Goal: Task Accomplishment & Management: Complete application form

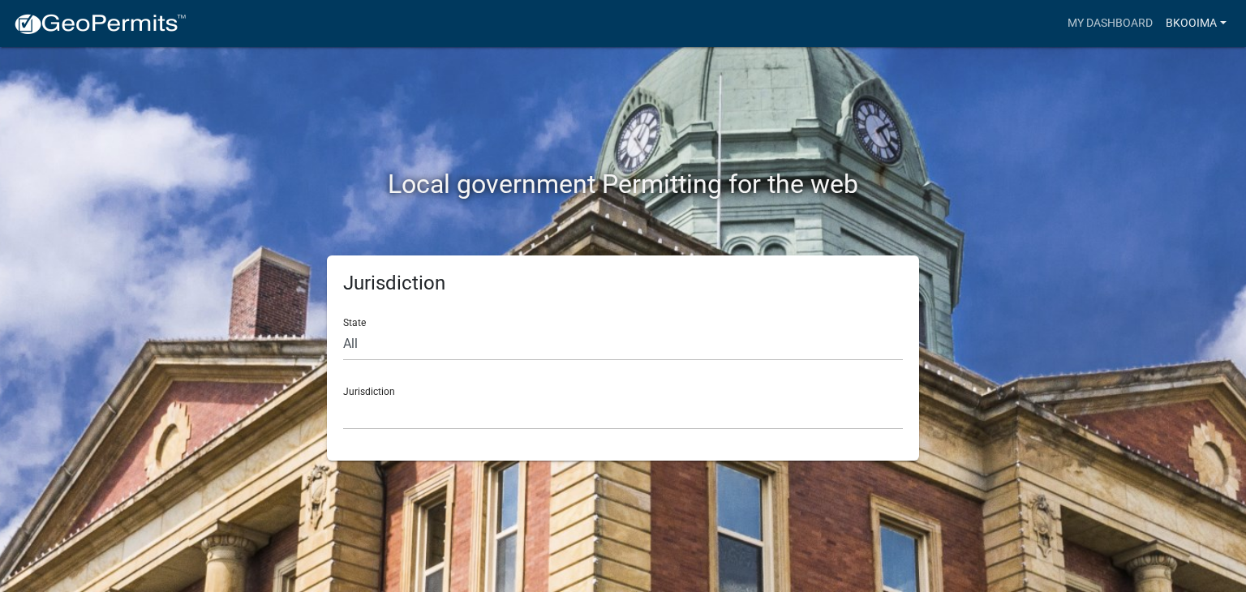
click at [1183, 24] on link "bkooima" at bounding box center [1196, 23] width 74 height 31
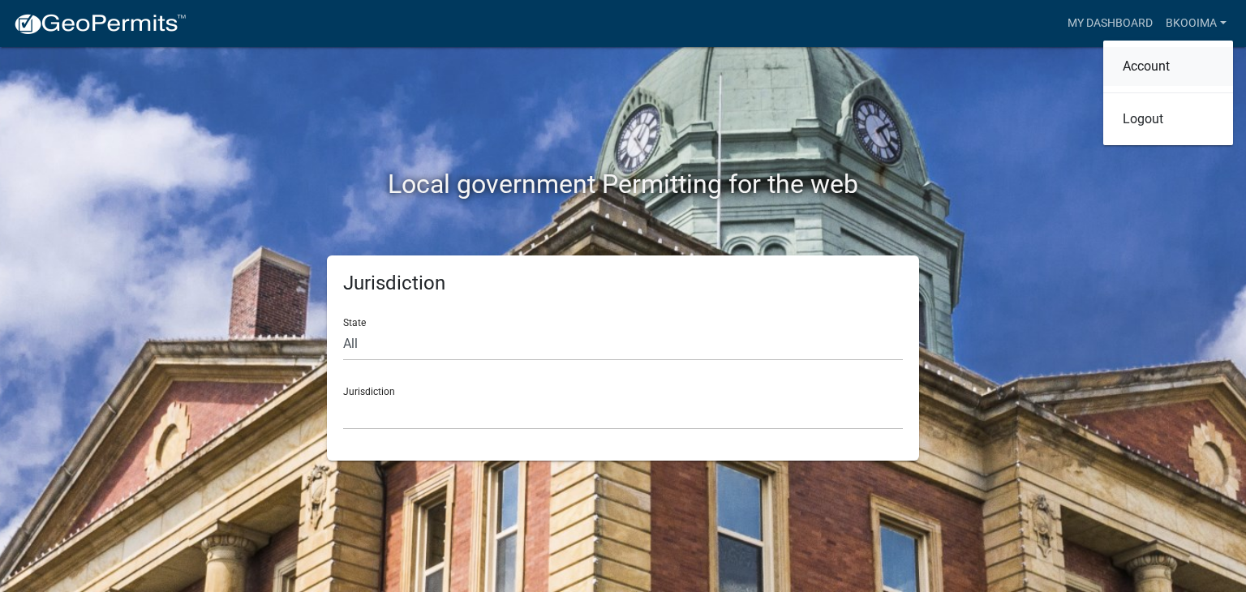
click at [1122, 63] on link "Account" at bounding box center [1168, 66] width 130 height 39
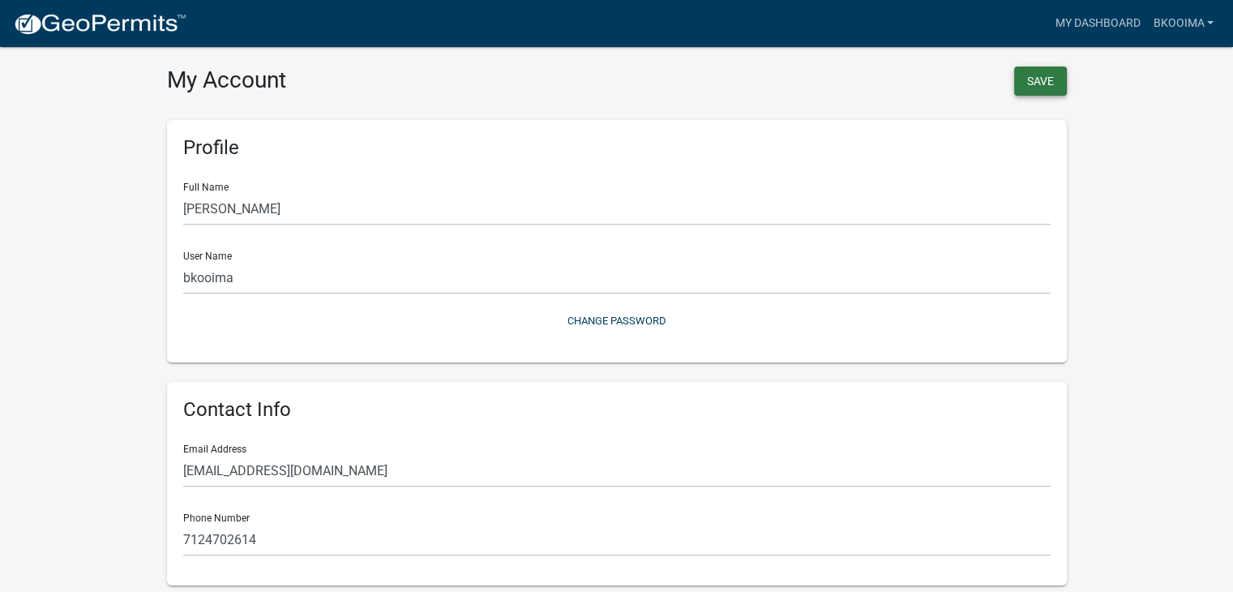
click at [1036, 87] on button "Save" at bounding box center [1040, 80] width 53 height 29
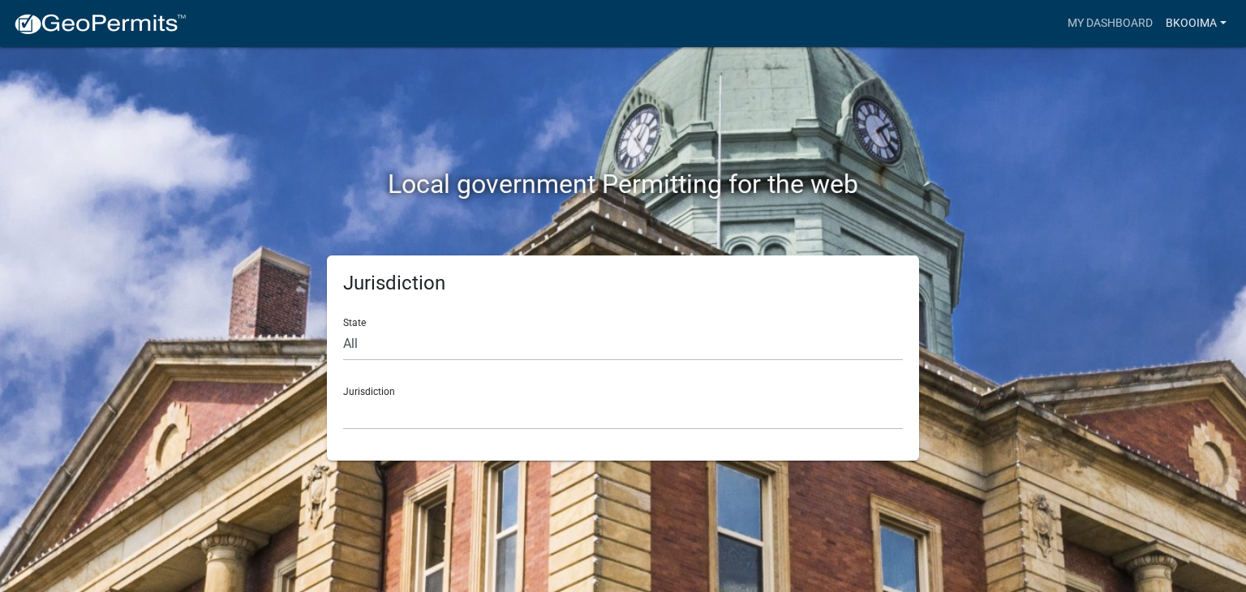
click at [1187, 24] on link "bkooima" at bounding box center [1196, 23] width 74 height 31
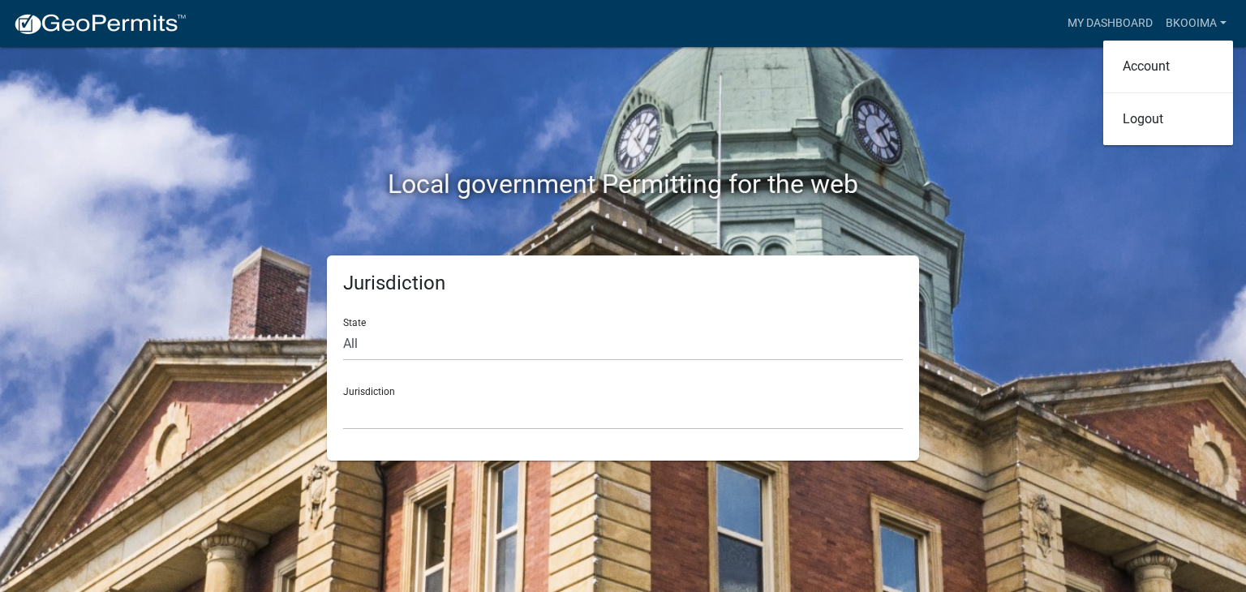
click at [1027, 100] on div "Local government Permitting for the web" at bounding box center [623, 151] width 924 height 208
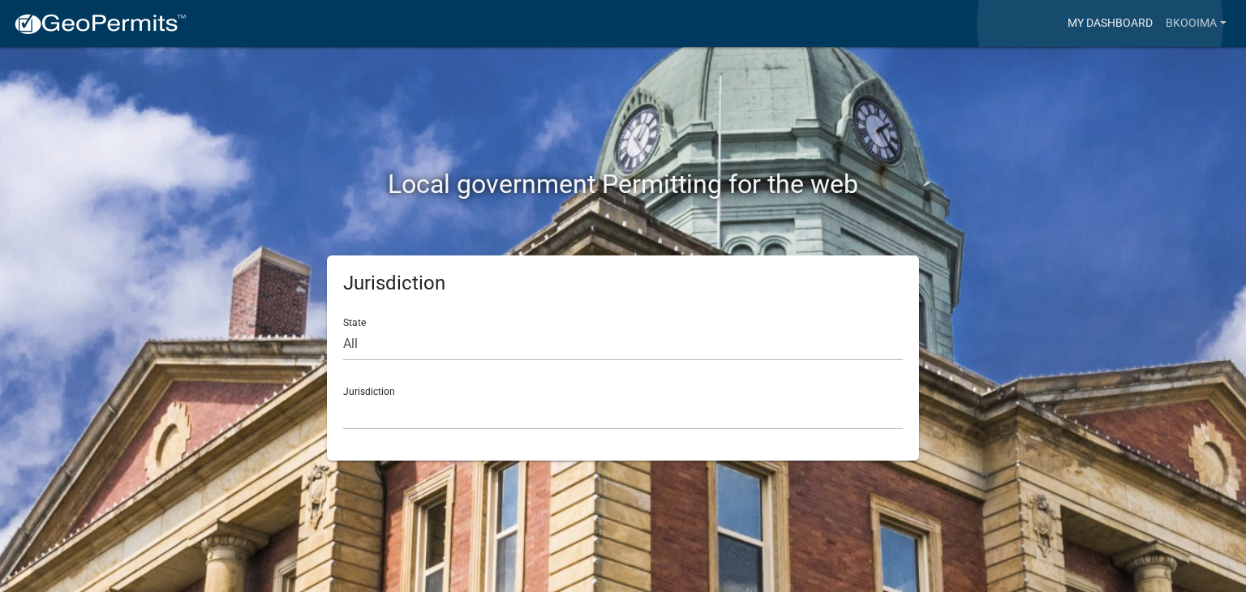
click at [1100, 24] on link "My Dashboard" at bounding box center [1110, 23] width 98 height 31
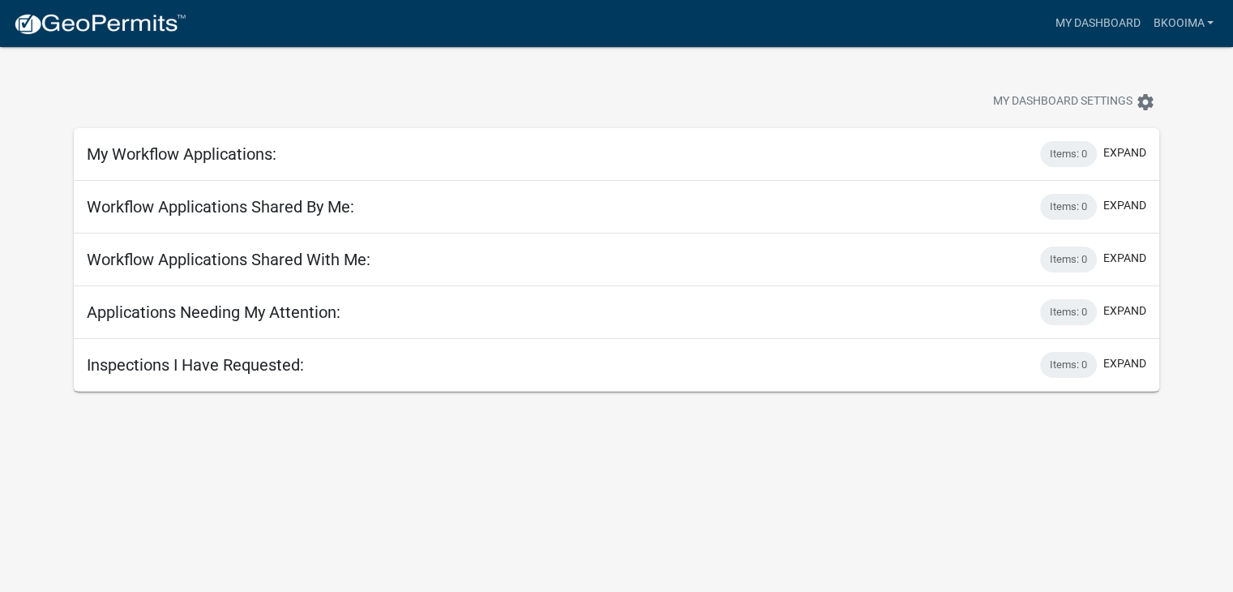
click at [142, 22] on img at bounding box center [100, 24] width 174 height 24
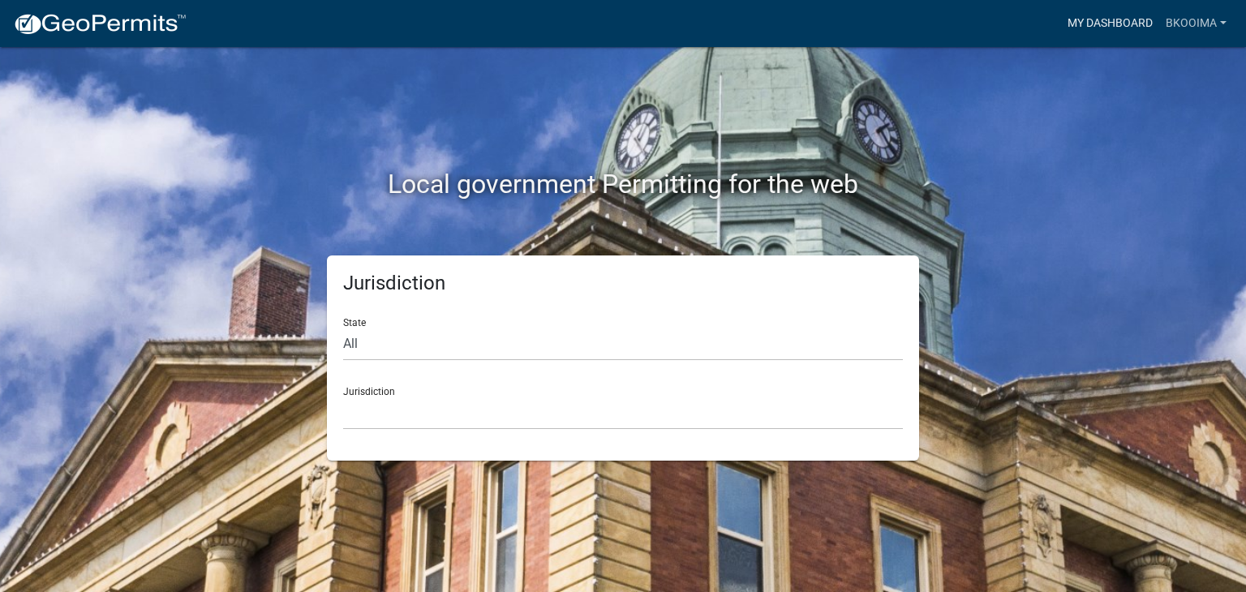
click at [1085, 23] on link "My Dashboard" at bounding box center [1110, 23] width 98 height 31
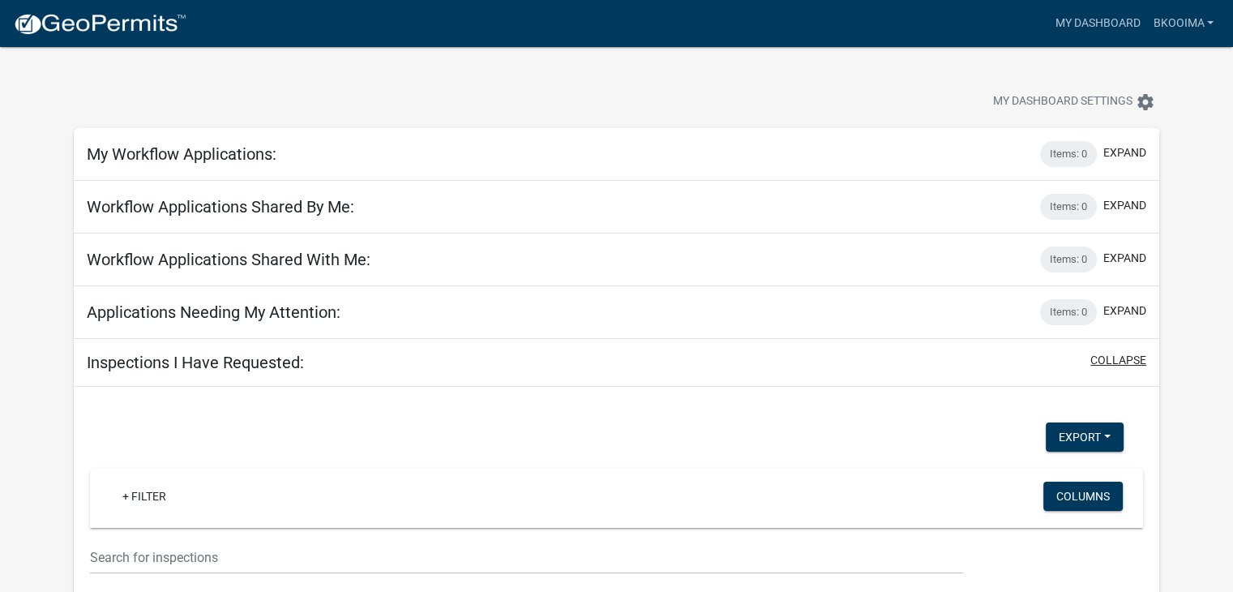
click at [1104, 362] on button "collapse" at bounding box center [1119, 360] width 56 height 17
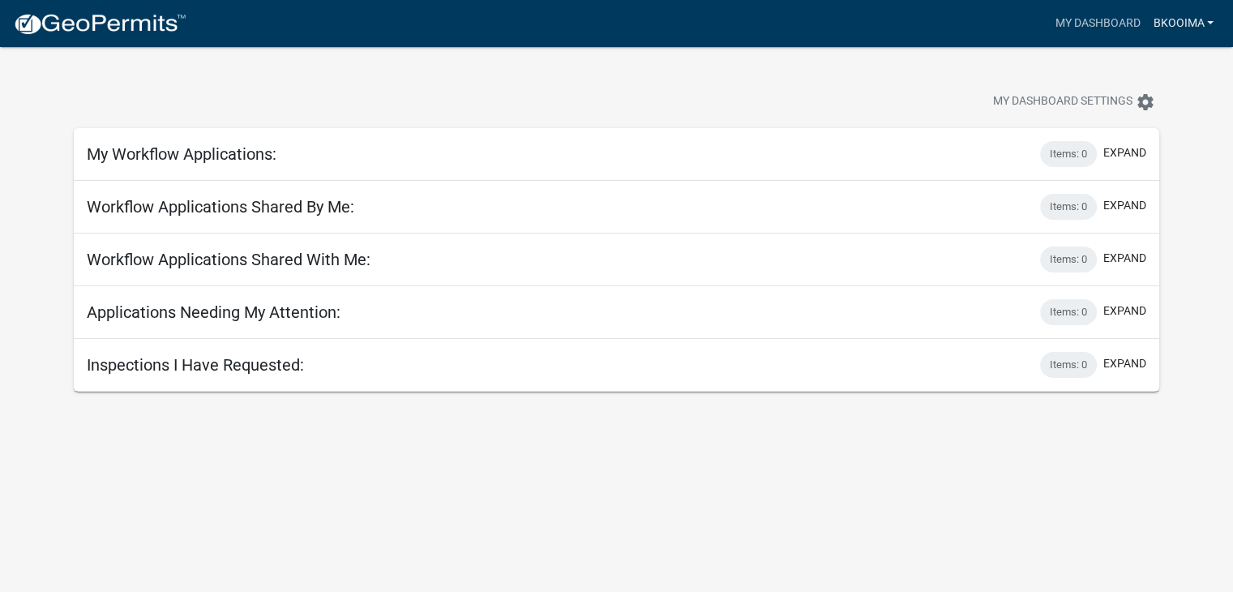
click at [1186, 24] on link "bkooima" at bounding box center [1184, 23] width 74 height 31
click at [1132, 69] on link "Account" at bounding box center [1156, 66] width 130 height 39
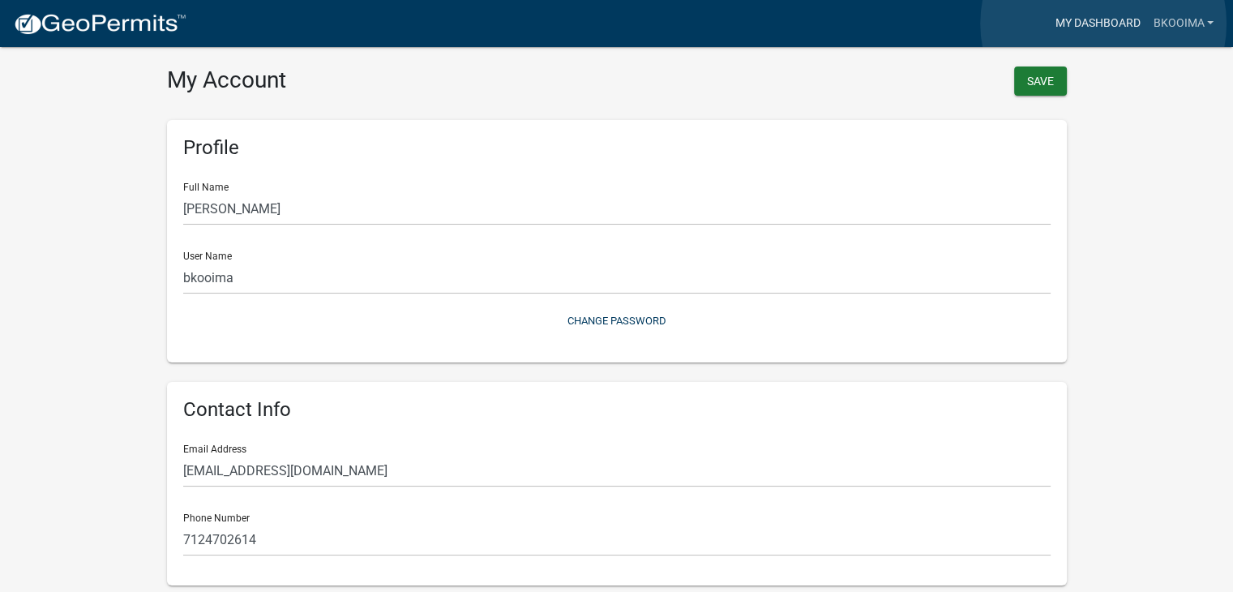
click at [1104, 24] on link "My Dashboard" at bounding box center [1098, 23] width 98 height 31
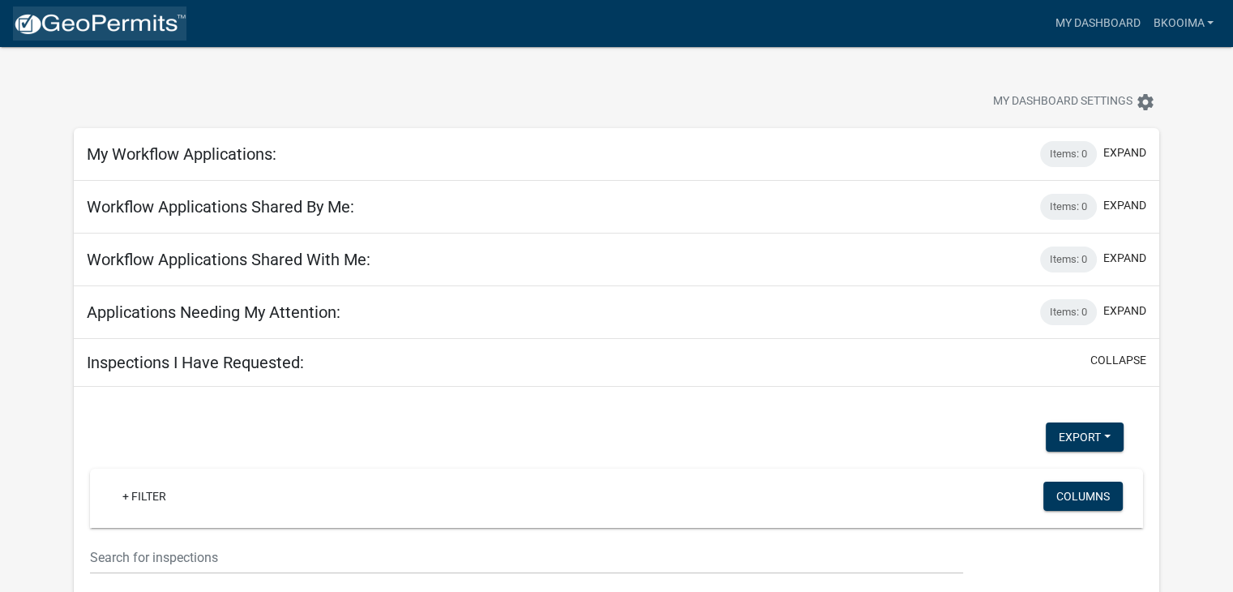
click at [88, 26] on img at bounding box center [100, 24] width 174 height 24
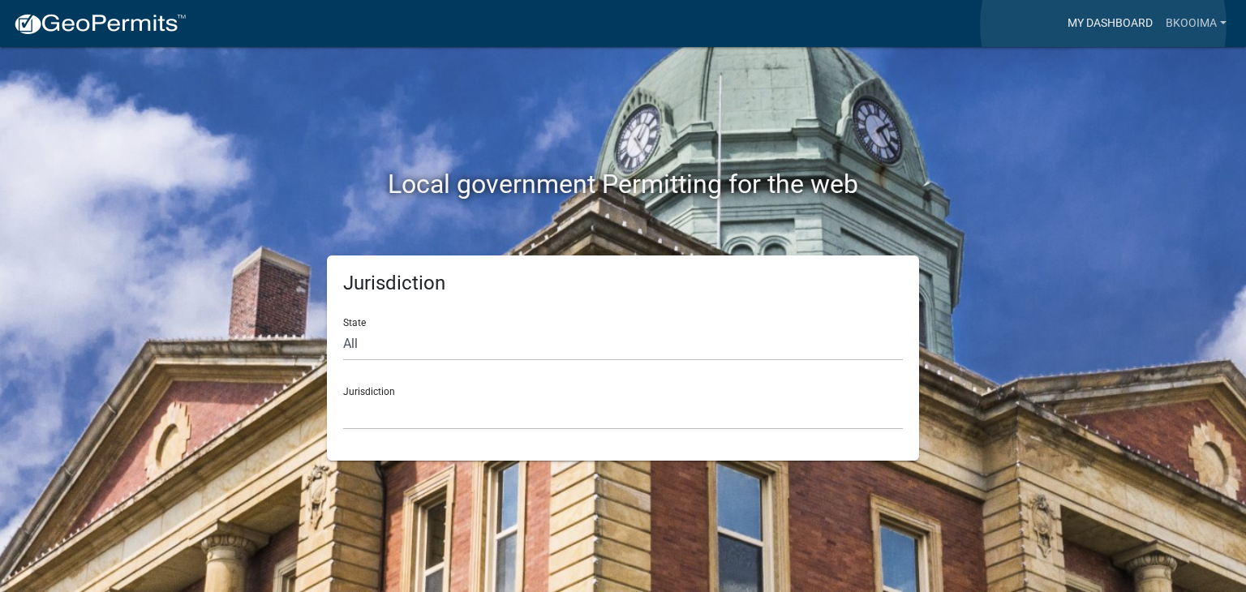
click at [1103, 25] on link "My Dashboard" at bounding box center [1110, 23] width 98 height 31
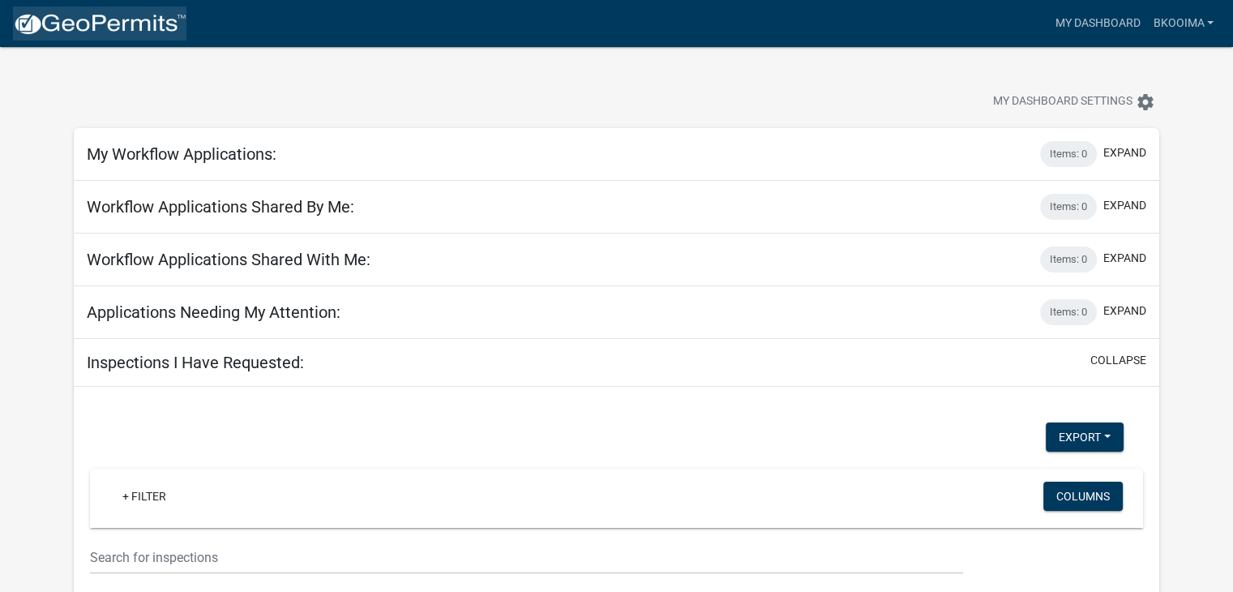
click at [113, 30] on img at bounding box center [100, 24] width 174 height 24
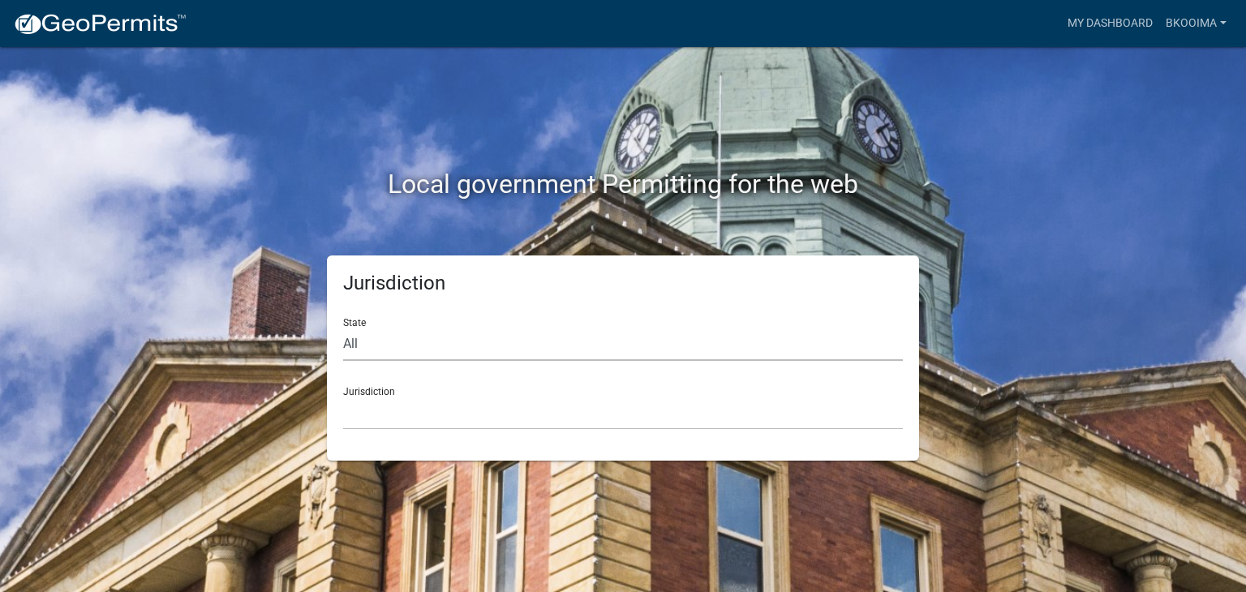
click at [350, 345] on select "All [US_STATE] [US_STATE] [US_STATE] [US_STATE] [US_STATE] [US_STATE] [US_STATE…" at bounding box center [623, 344] width 560 height 33
select select "[US_STATE]"
click at [343, 328] on select "All [US_STATE] [US_STATE] [US_STATE] [US_STATE] [US_STATE] [US_STATE] [US_STATE…" at bounding box center [623, 344] width 560 height 33
click at [373, 405] on select "[GEOGRAPHIC_DATA], [US_STATE] [GEOGRAPHIC_DATA], [US_STATE] [GEOGRAPHIC_DATA], …" at bounding box center [623, 413] width 560 height 33
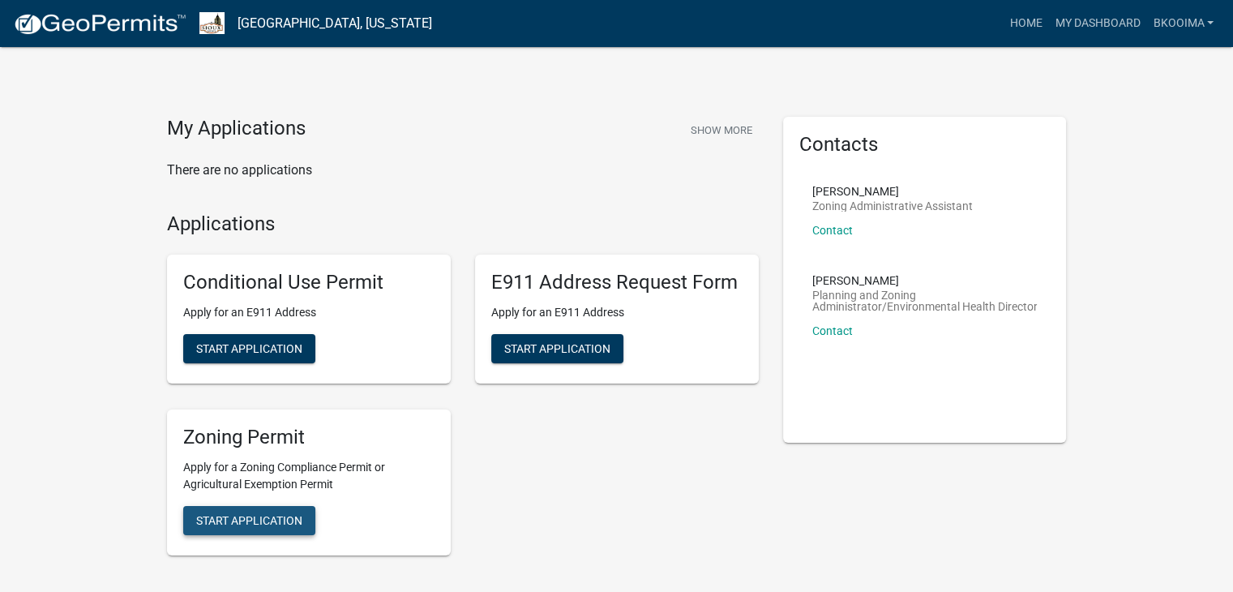
click at [217, 525] on span "Start Application" at bounding box center [249, 519] width 106 height 13
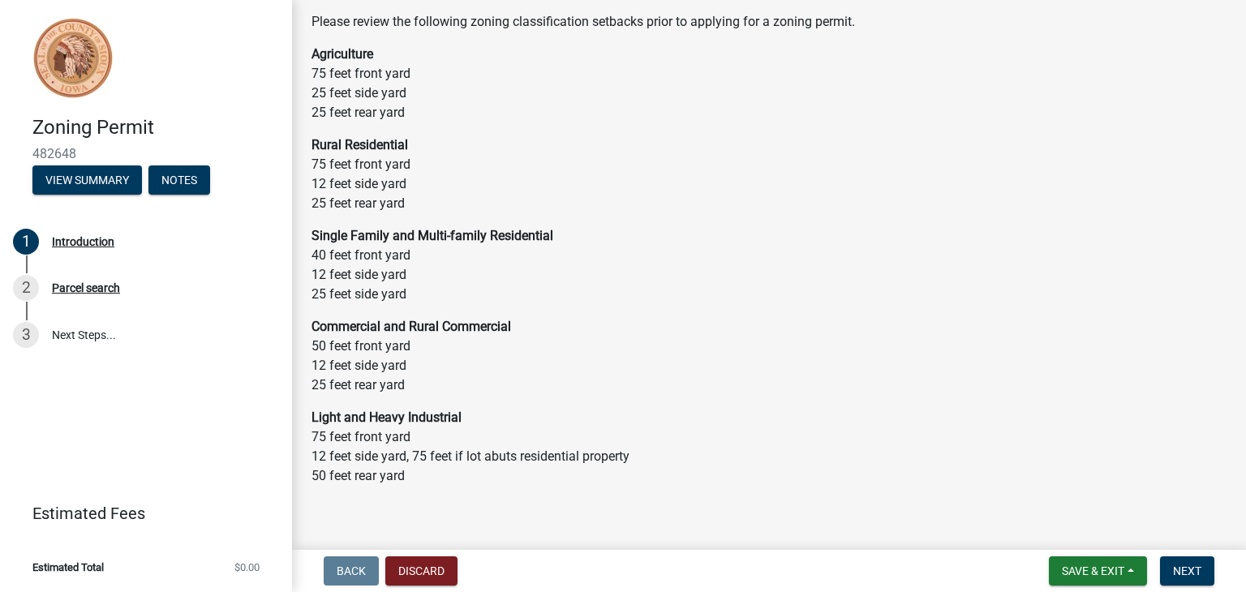
scroll to position [97, 0]
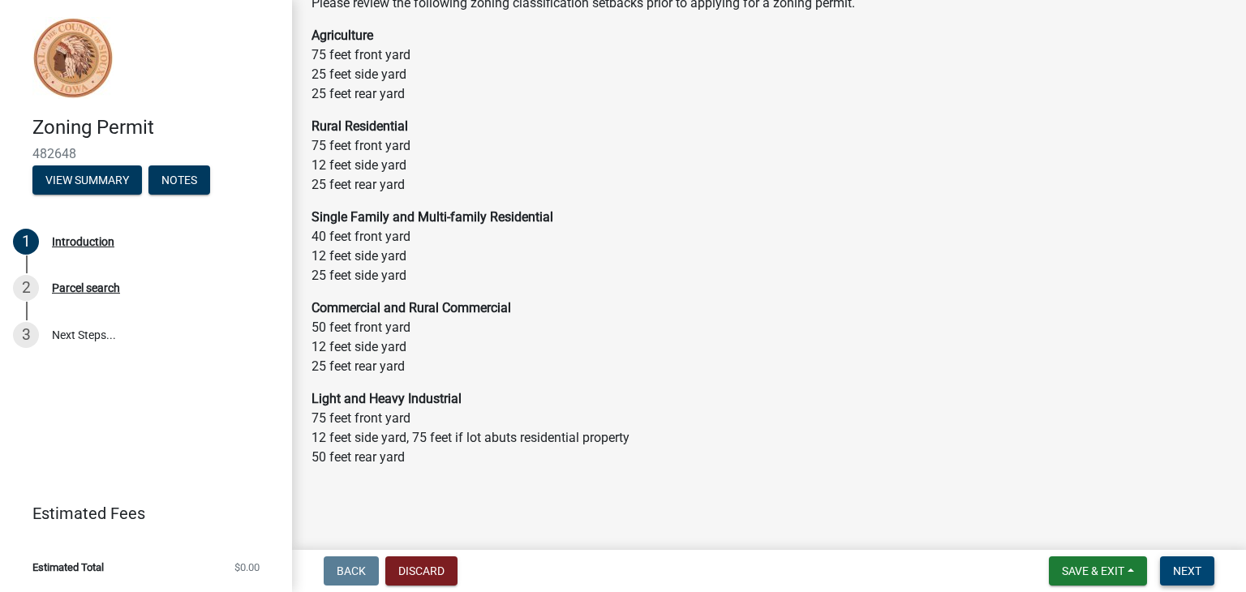
click at [1184, 568] on span "Next" at bounding box center [1187, 570] width 28 height 13
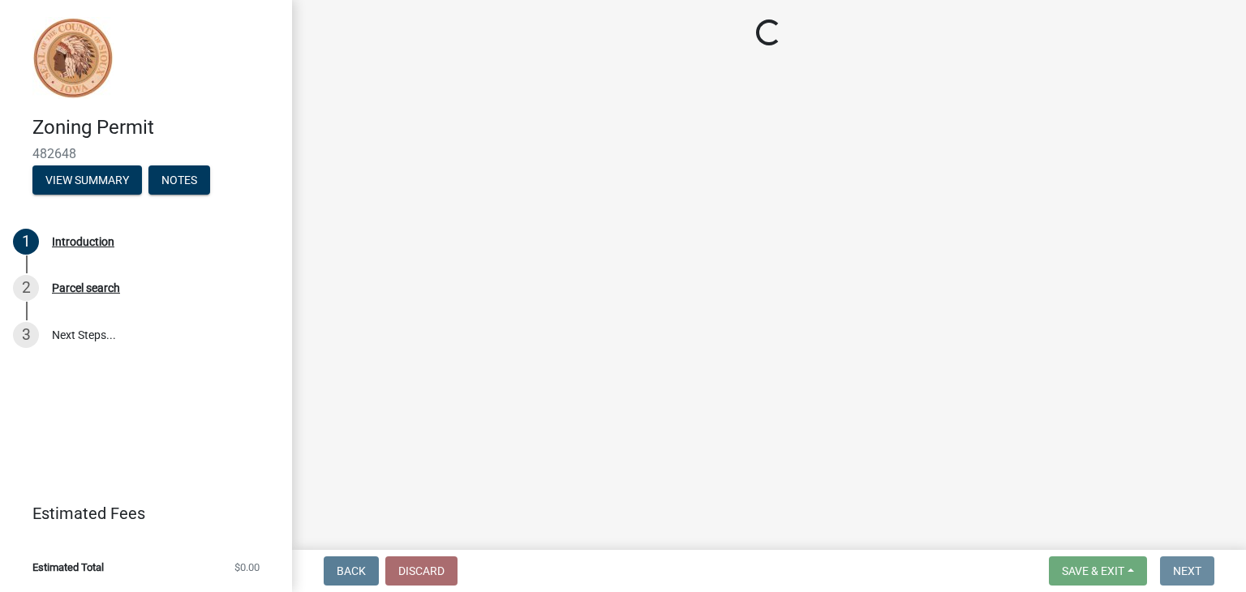
scroll to position [0, 0]
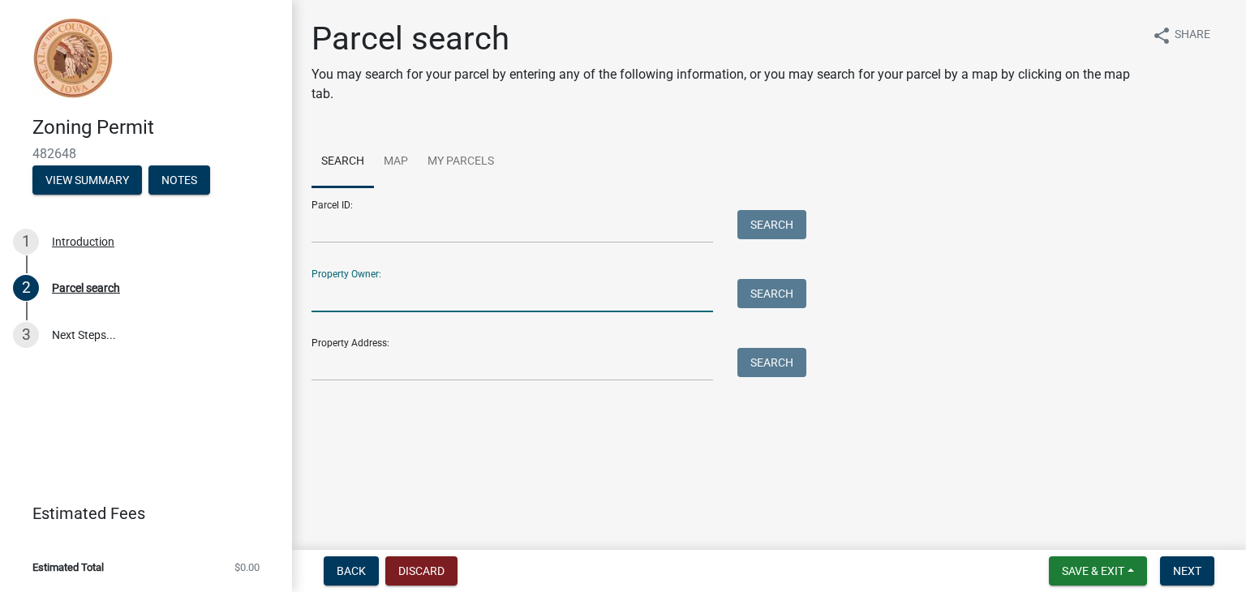
click at [315, 300] on input "Property Owner:" at bounding box center [511, 295] width 401 height 33
type input "[PERSON_NAME]"
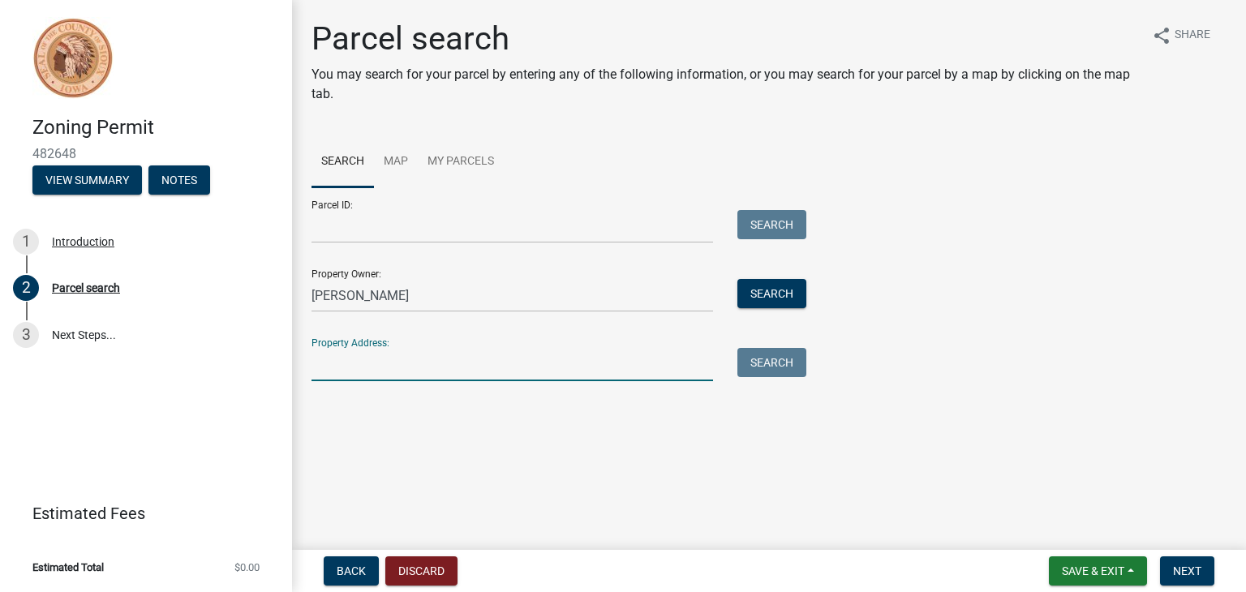
click at [318, 374] on input "Property Address:" at bounding box center [511, 364] width 401 height 33
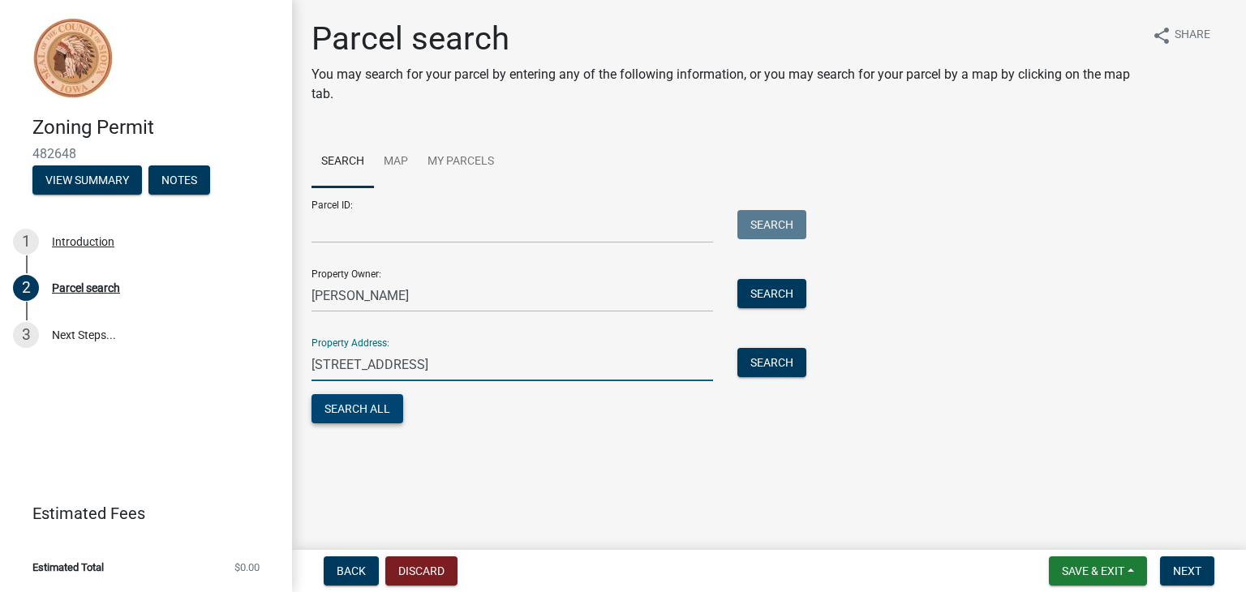
type input "[STREET_ADDRESS]"
click at [340, 412] on button "Search All" at bounding box center [357, 408] width 92 height 29
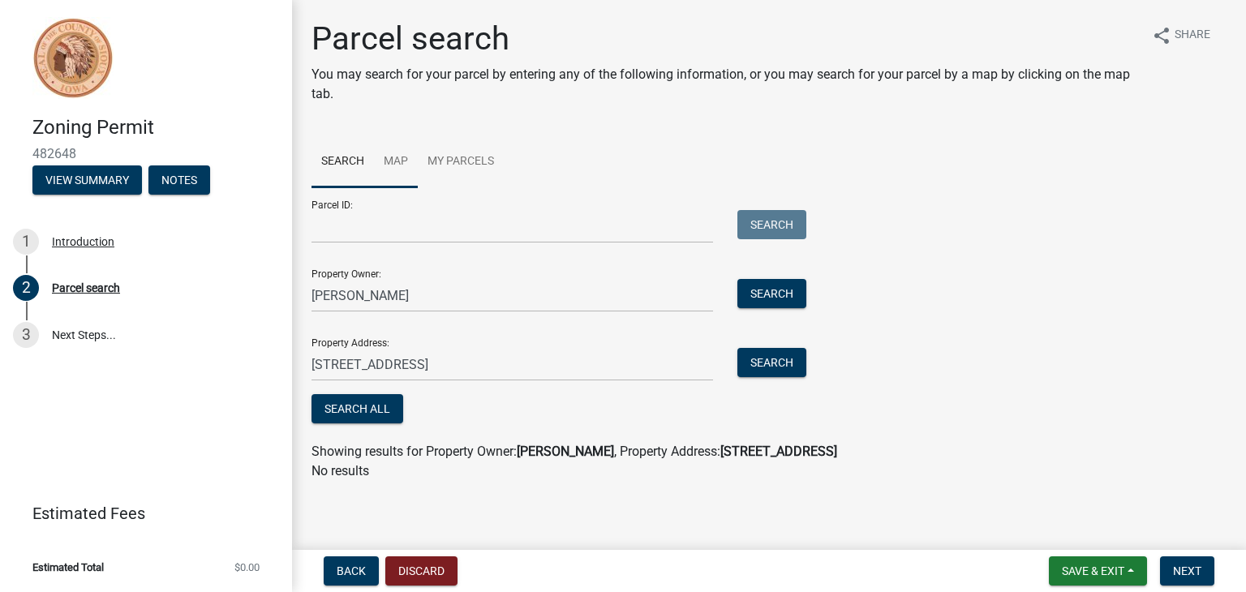
click at [398, 163] on link "Map" at bounding box center [396, 162] width 44 height 52
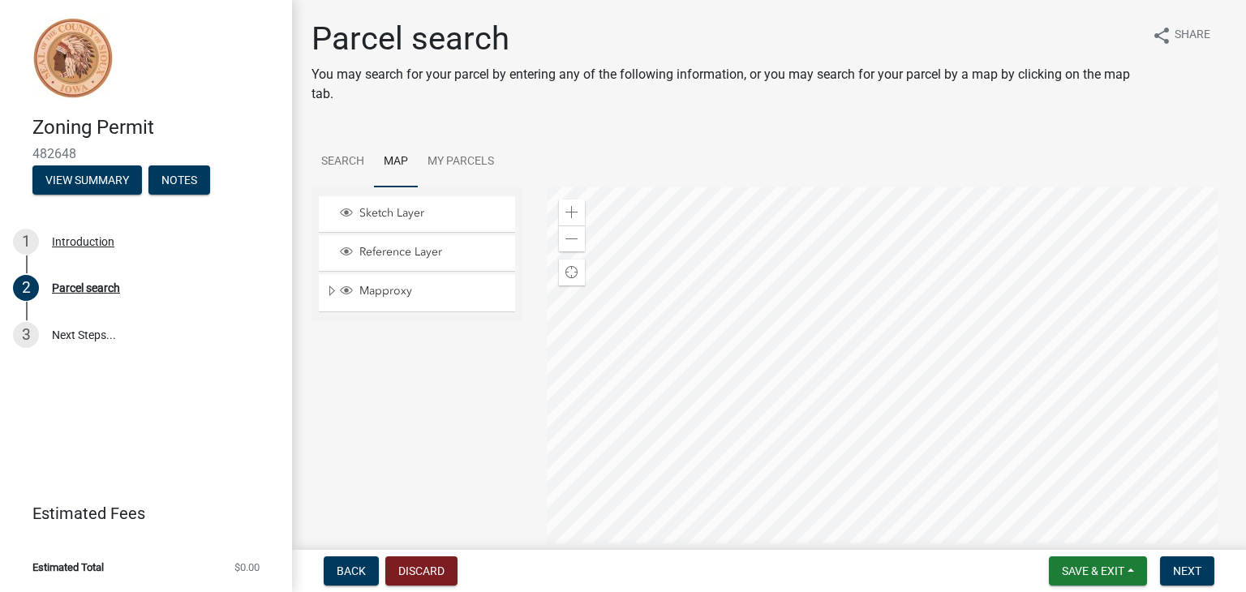
click at [828, 332] on div at bounding box center [887, 389] width 680 height 405
click at [829, 337] on div at bounding box center [887, 389] width 680 height 405
click at [346, 165] on link "Search" at bounding box center [342, 162] width 62 height 52
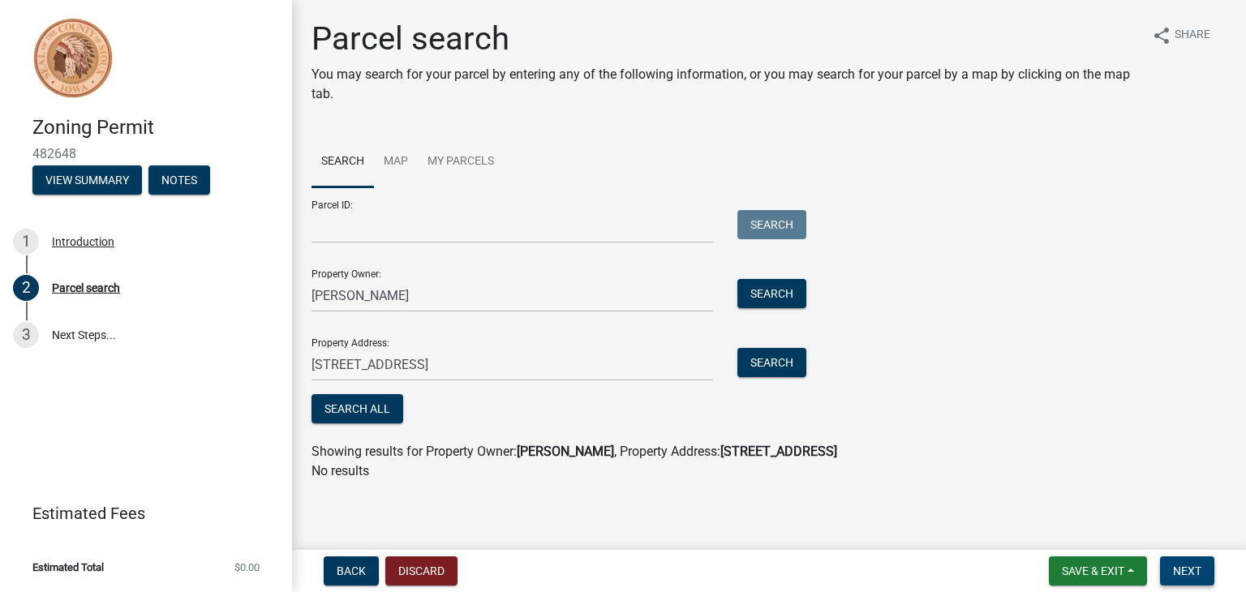
click at [1170, 571] on button "Next" at bounding box center [1187, 570] width 54 height 29
click at [1177, 568] on span "Next" at bounding box center [1187, 570] width 28 height 13
click at [1187, 572] on span "Next" at bounding box center [1187, 570] width 28 height 13
click at [1183, 569] on span "Next" at bounding box center [1187, 570] width 28 height 13
click at [349, 413] on button "Search All" at bounding box center [357, 408] width 92 height 29
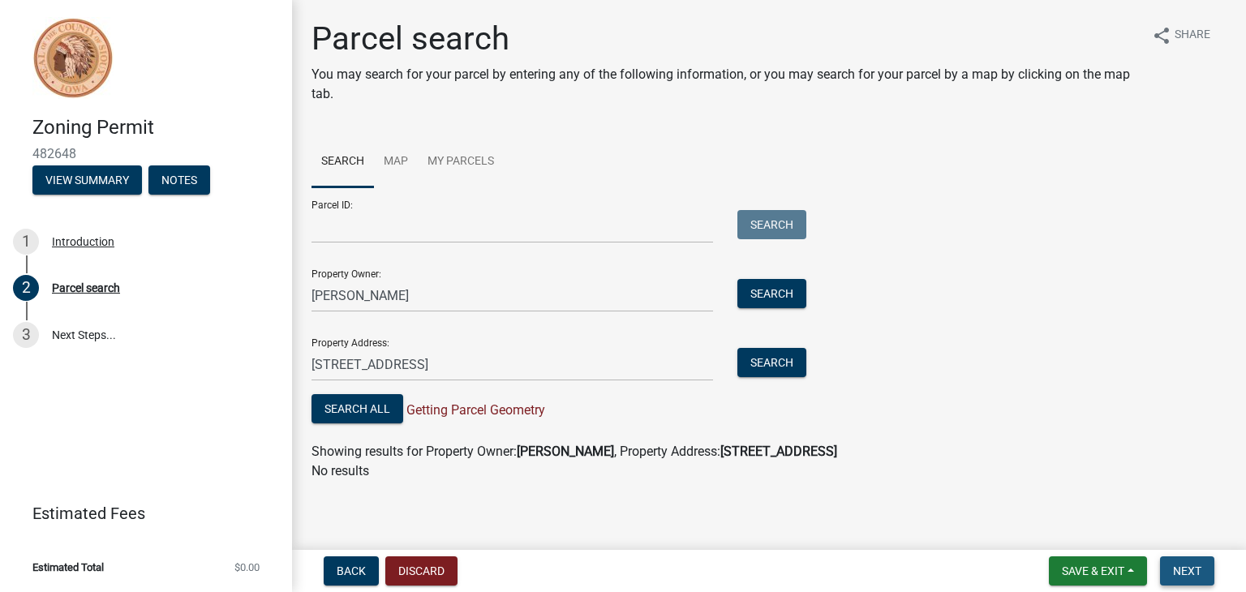
click at [1193, 571] on span "Next" at bounding box center [1187, 570] width 28 height 13
click at [29, 335] on div "3" at bounding box center [26, 335] width 26 height 26
click at [76, 337] on link "3 Next Steps..." at bounding box center [146, 334] width 292 height 47
click at [341, 408] on button "Search All" at bounding box center [357, 407] width 92 height 29
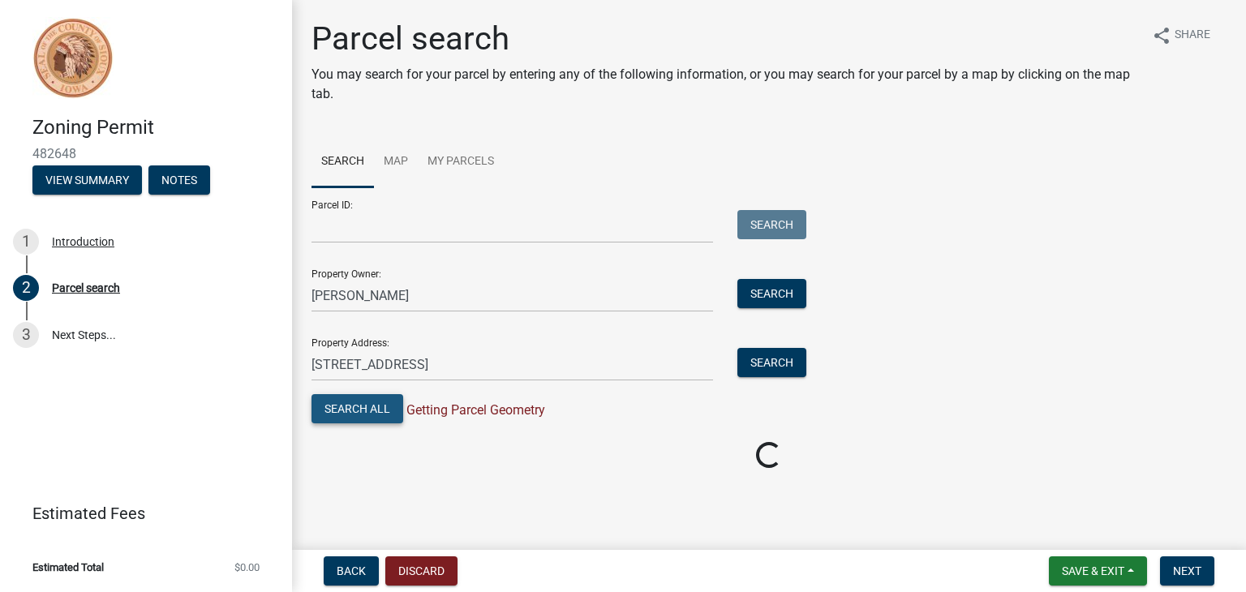
scroll to position [0, 0]
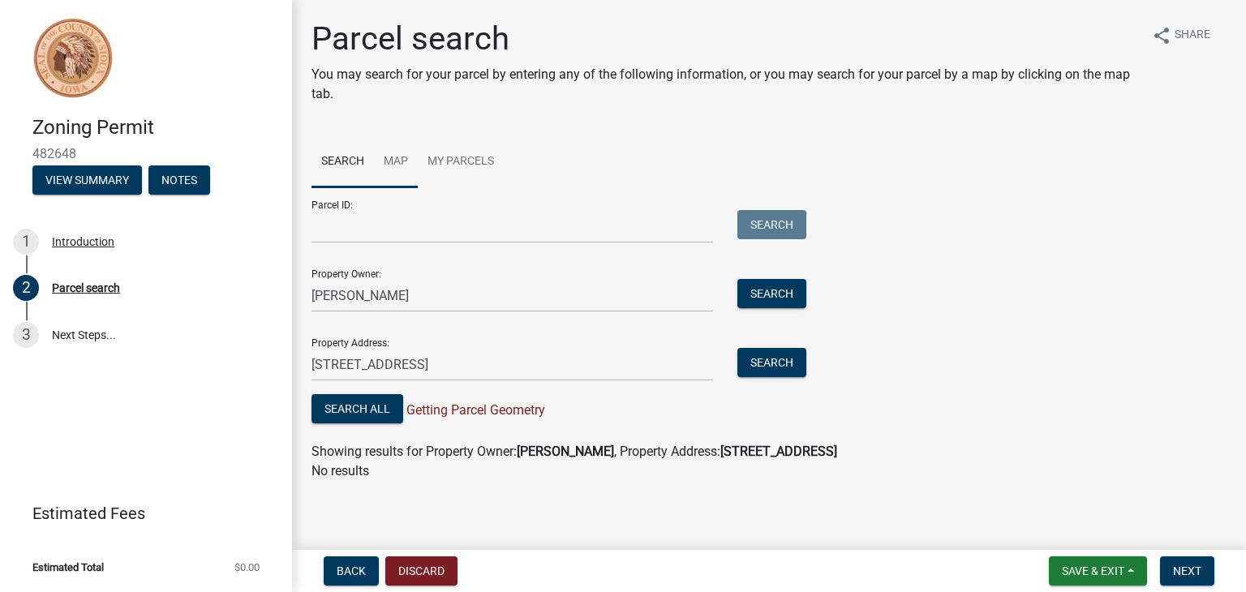
click at [394, 161] on link "Map" at bounding box center [396, 162] width 44 height 52
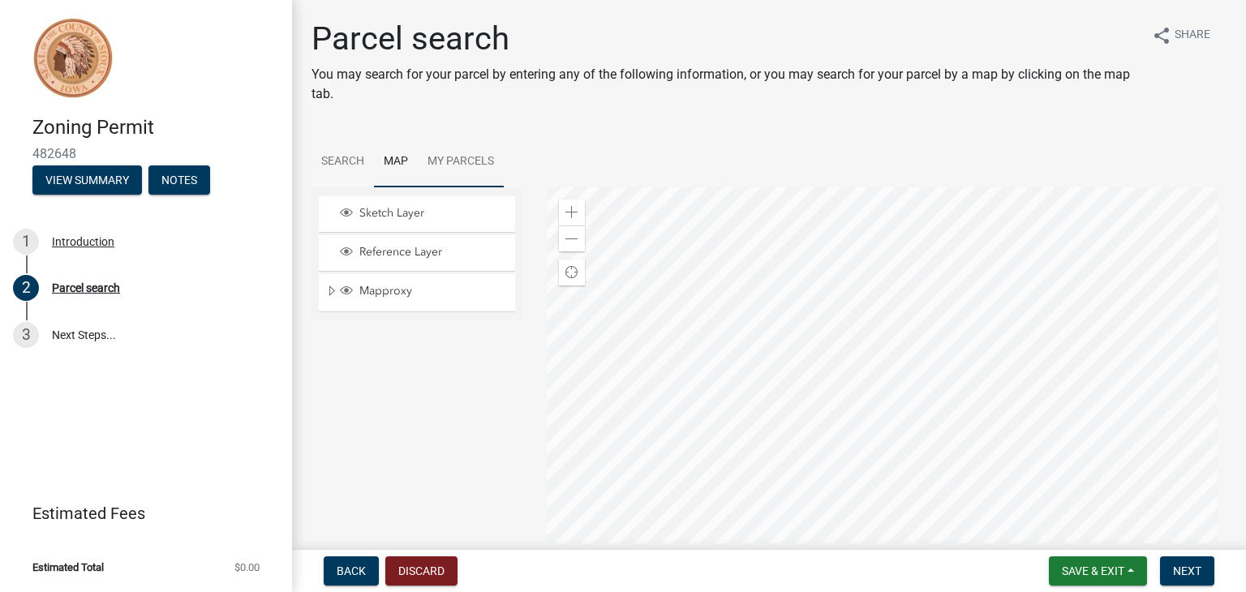
click at [441, 163] on link "My Parcels" at bounding box center [461, 162] width 86 height 52
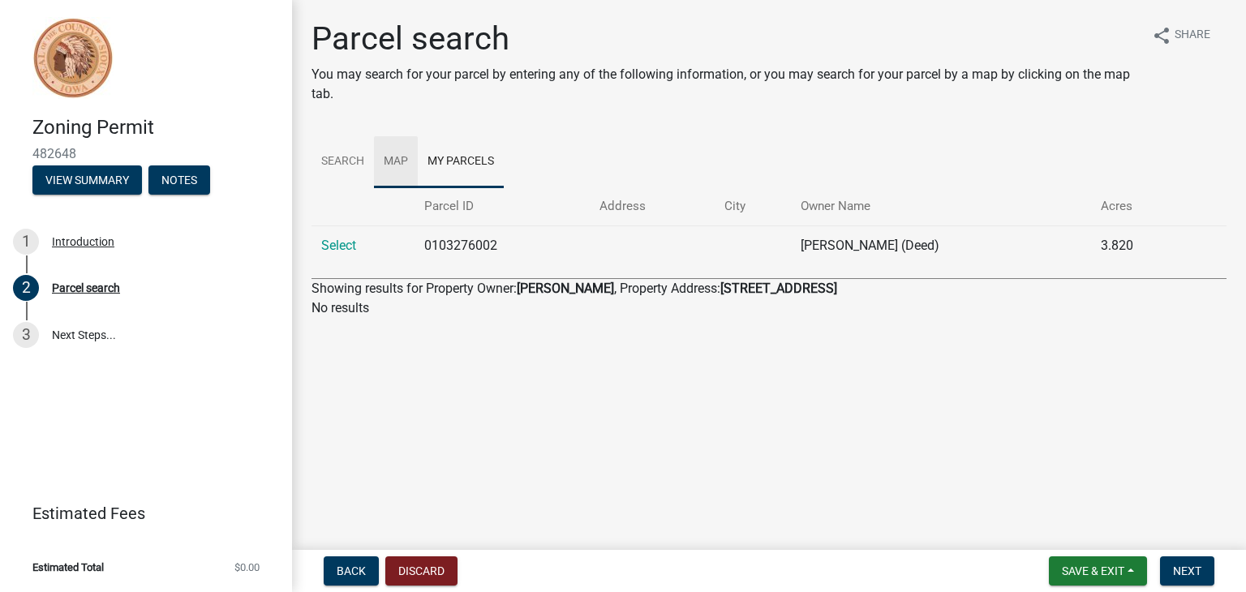
click at [396, 165] on link "Map" at bounding box center [396, 162] width 44 height 52
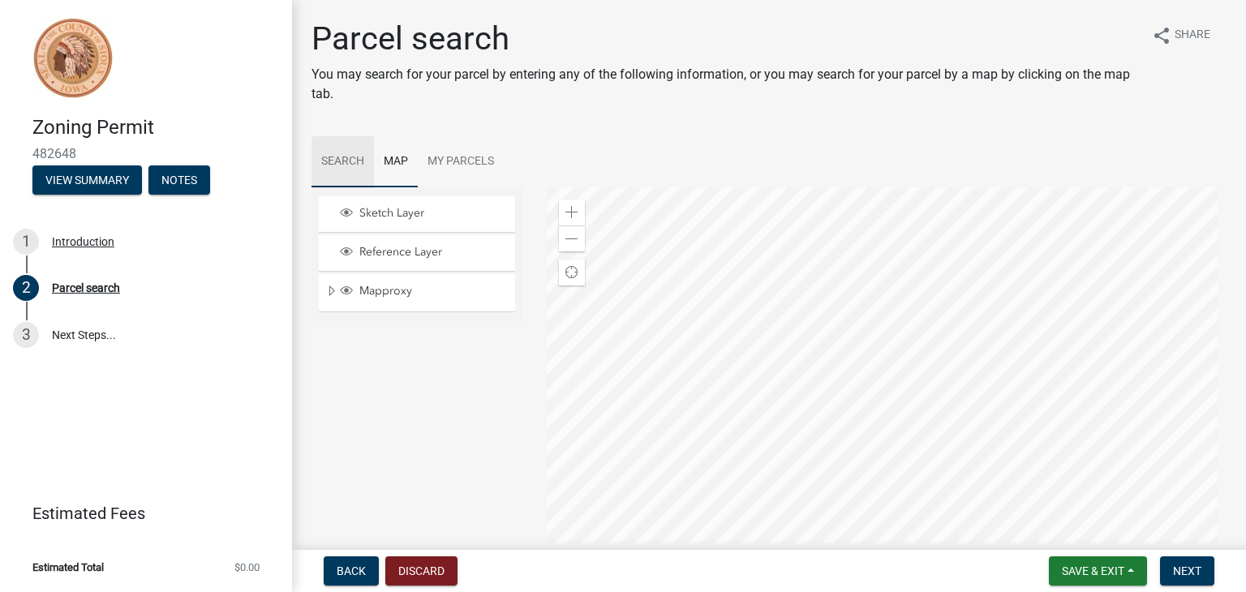
click at [344, 160] on link "Search" at bounding box center [342, 162] width 62 height 52
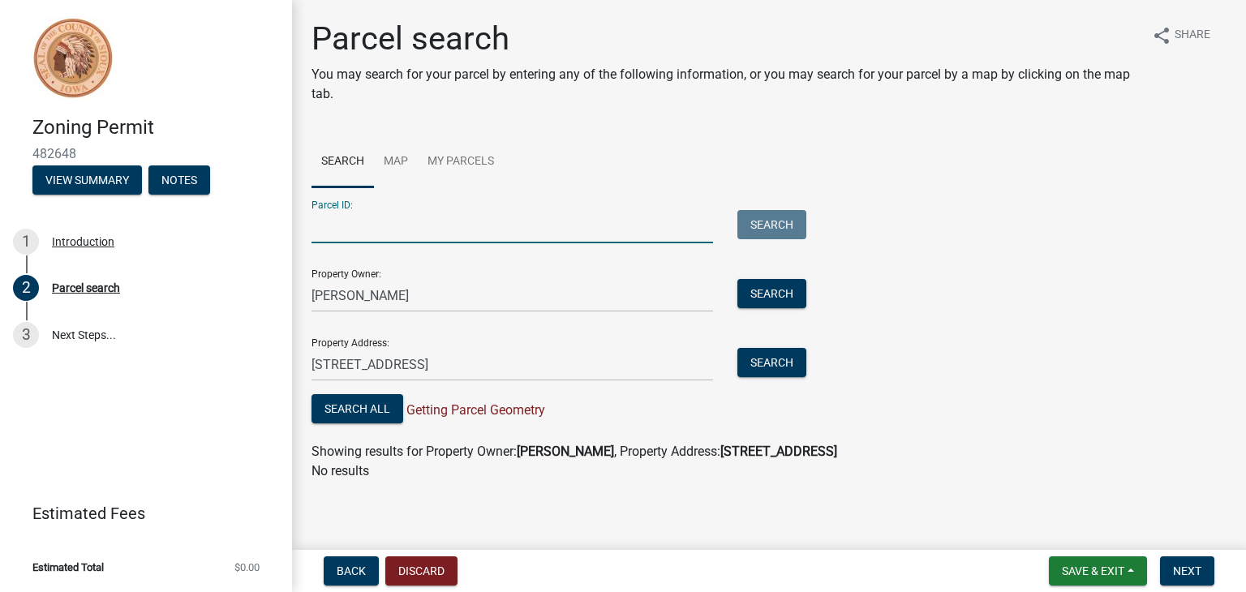
click at [342, 234] on input "Parcel ID:" at bounding box center [511, 226] width 401 height 33
type input "0103276002"
click at [370, 406] on button "Search All" at bounding box center [357, 408] width 92 height 29
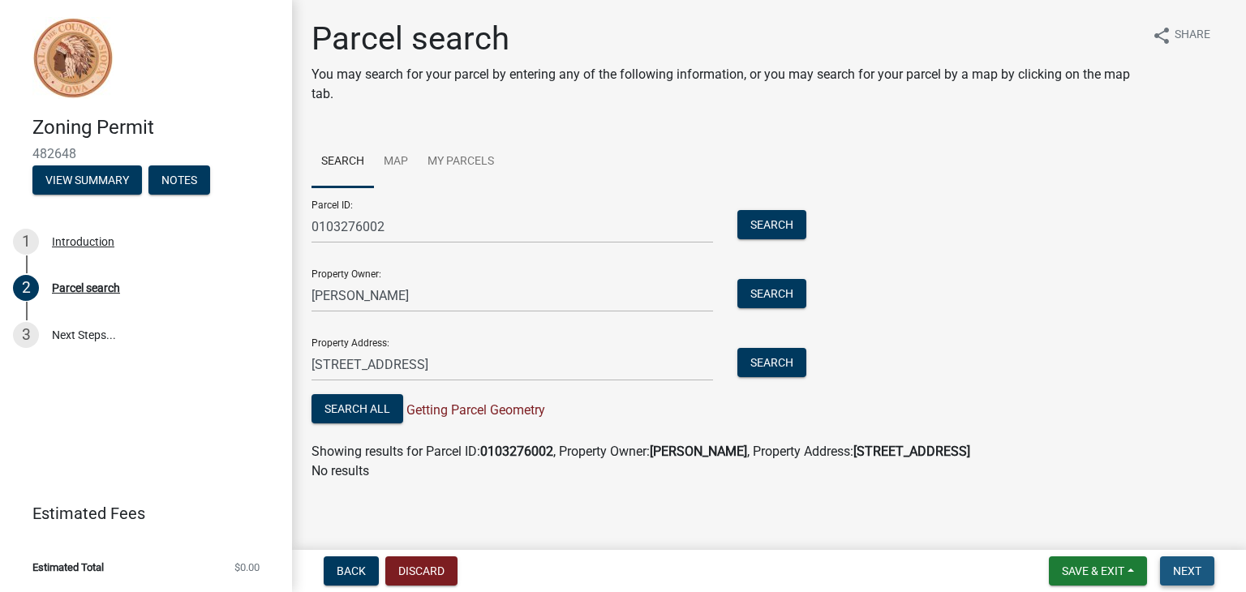
click at [1178, 573] on span "Next" at bounding box center [1187, 570] width 28 height 13
click at [1183, 573] on span "Next" at bounding box center [1187, 570] width 28 height 13
click at [75, 336] on link "3 Next Steps..." at bounding box center [146, 334] width 292 height 47
click at [1188, 572] on span "Next" at bounding box center [1187, 570] width 28 height 13
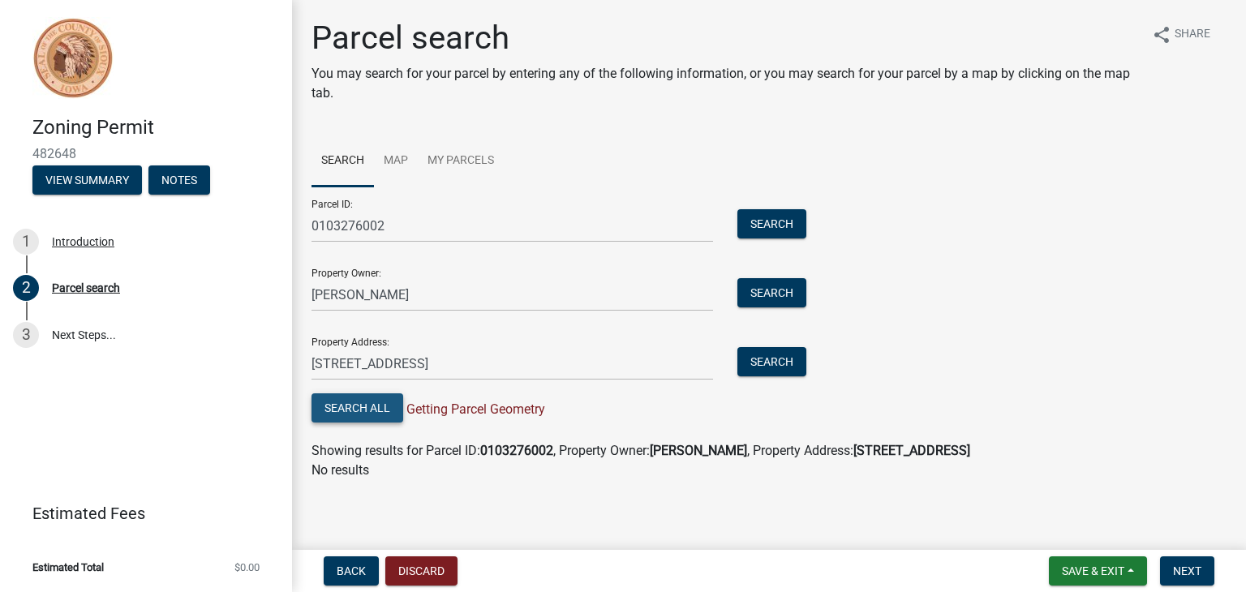
click at [357, 408] on button "Search All" at bounding box center [357, 407] width 92 height 29
click at [1092, 559] on button "Save & Exit" at bounding box center [1098, 570] width 98 height 29
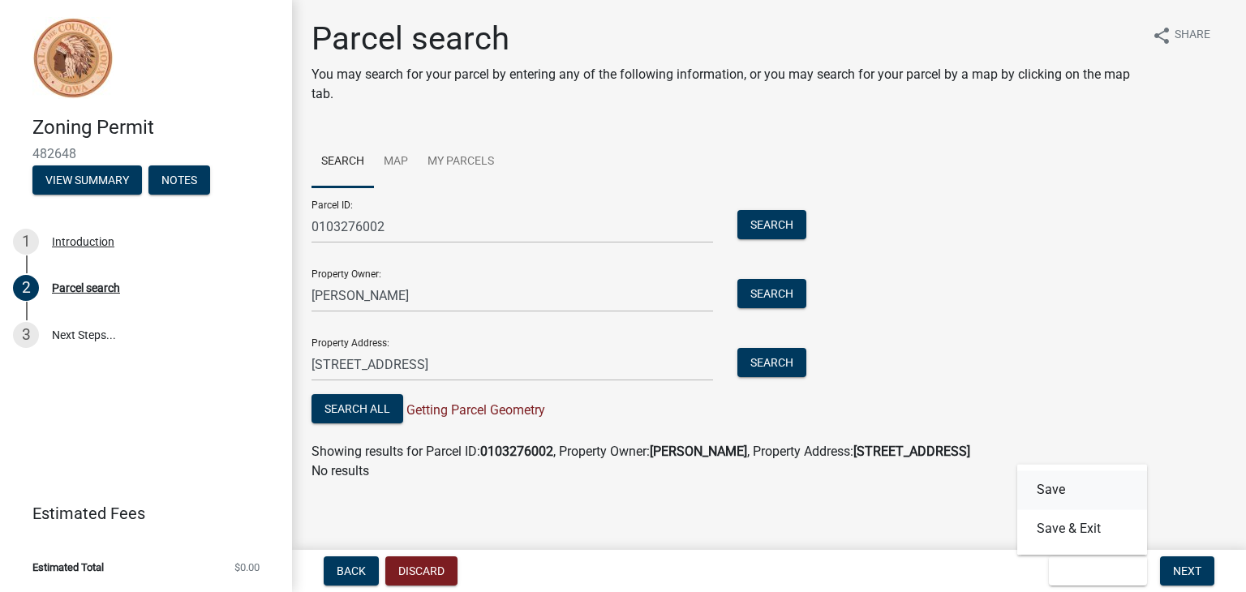
click at [1050, 491] on button "Save" at bounding box center [1082, 489] width 130 height 39
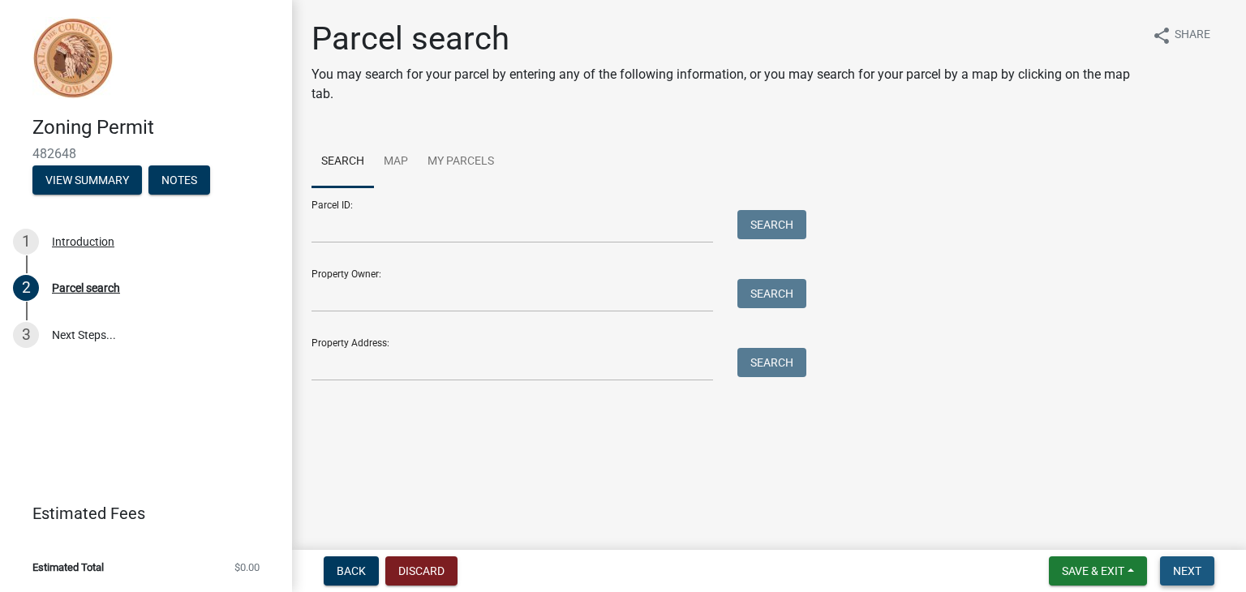
click at [1188, 575] on span "Next" at bounding box center [1187, 570] width 28 height 13
click at [63, 335] on link "3 Next Steps..." at bounding box center [146, 334] width 292 height 47
click at [341, 572] on span "Back" at bounding box center [351, 570] width 29 height 13
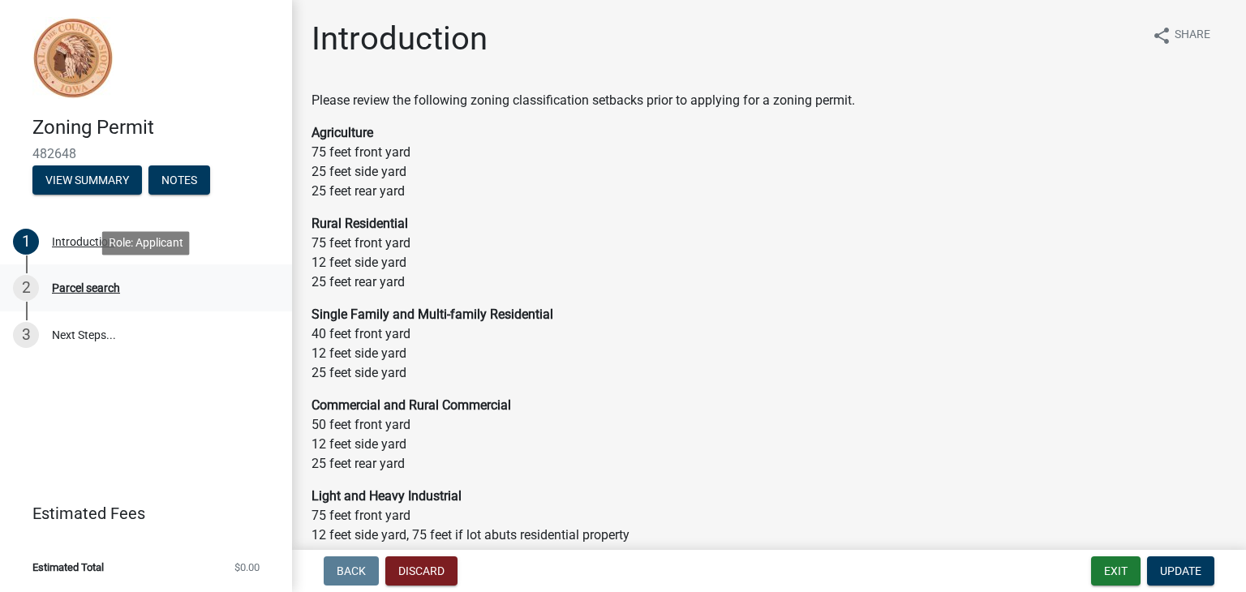
click at [71, 294] on div "Parcel search" at bounding box center [86, 287] width 68 height 11
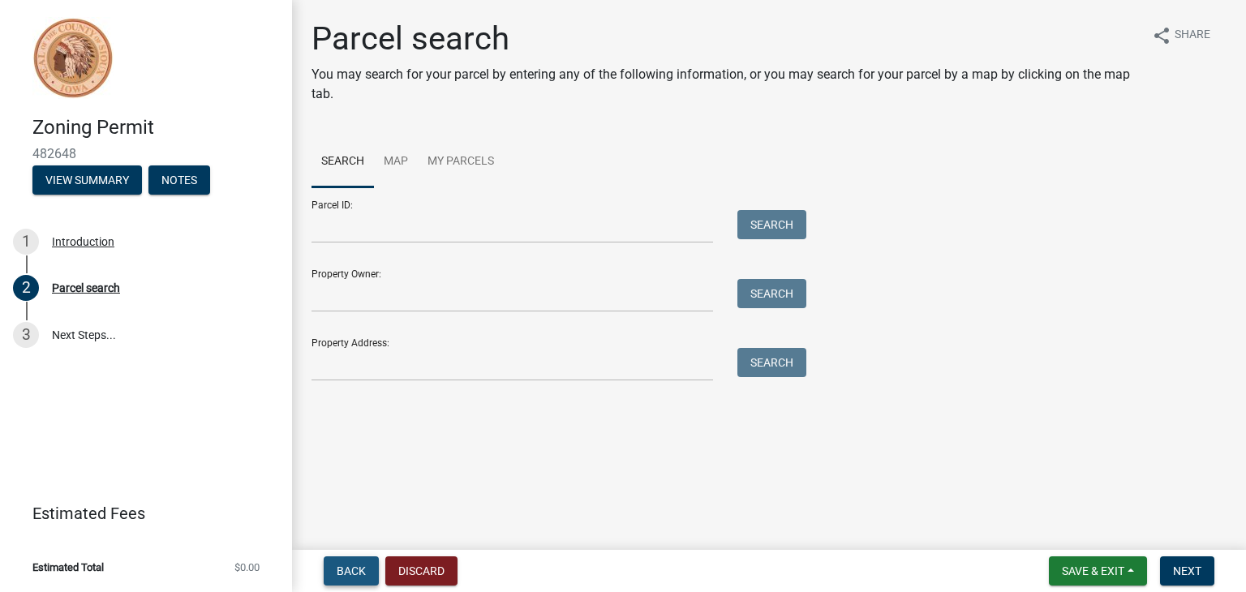
click at [360, 572] on span "Back" at bounding box center [351, 570] width 29 height 13
